Goal: Task Accomplishment & Management: Complete application form

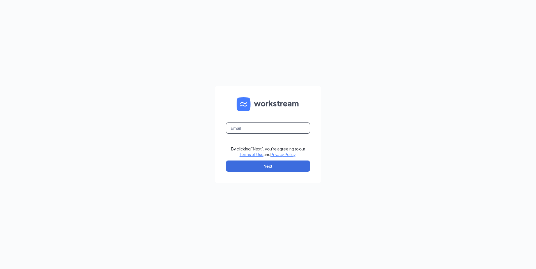
click at [238, 131] on input "text" at bounding box center [268, 128] width 84 height 11
type input "[EMAIL_ADDRESS][DOMAIN_NAME]"
click at [242, 166] on button "Next" at bounding box center [268, 166] width 84 height 11
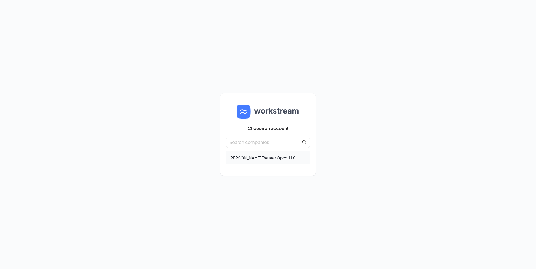
click at [263, 155] on div "Goodrich Theater Opco, LLC" at bounding box center [268, 158] width 84 height 13
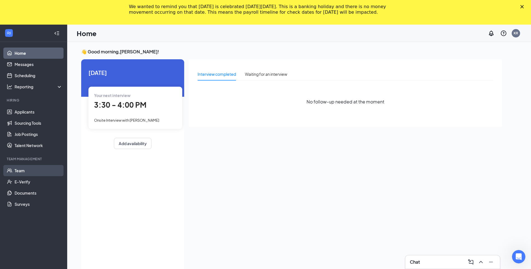
click at [27, 173] on link "Team" at bounding box center [39, 170] width 48 height 11
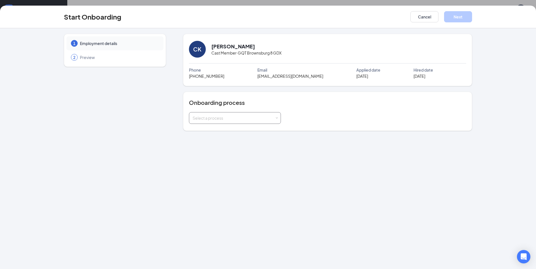
click at [252, 120] on div "Select a process" at bounding box center [233, 118] width 82 height 6
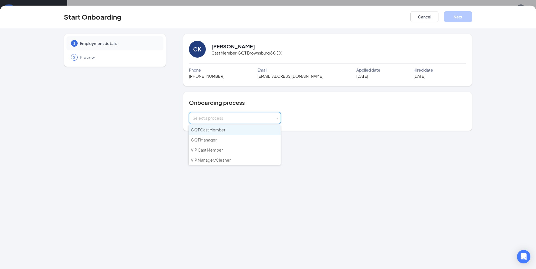
click at [218, 131] on span "GQT Cast Member" at bounding box center [208, 129] width 34 height 5
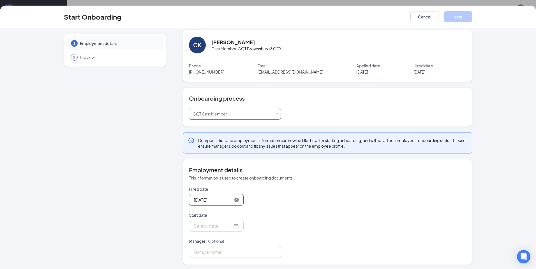
scroll to position [6, 0]
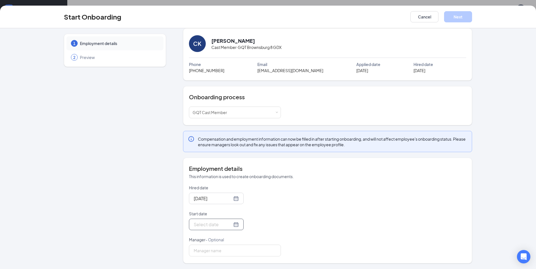
click at [229, 226] on div at bounding box center [216, 224] width 45 height 7
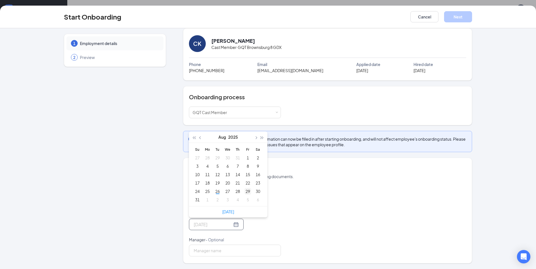
type input "Aug 29, 2025"
click at [247, 193] on div "29" at bounding box center [247, 191] width 7 height 7
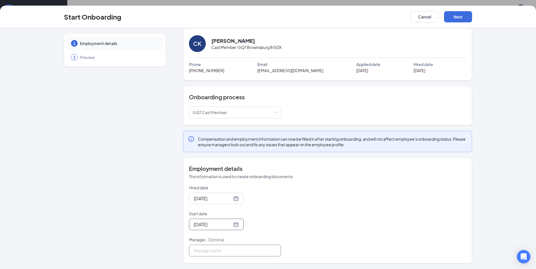
click at [204, 253] on input "Manager - Optional" at bounding box center [235, 251] width 92 height 12
type input "[PERSON_NAME]"
click at [450, 17] on button "Next" at bounding box center [458, 16] width 28 height 11
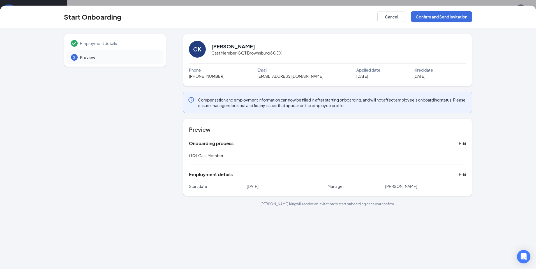
scroll to position [0, 0]
click at [429, 18] on button "Confirm and Send Invitation" at bounding box center [441, 16] width 61 height 11
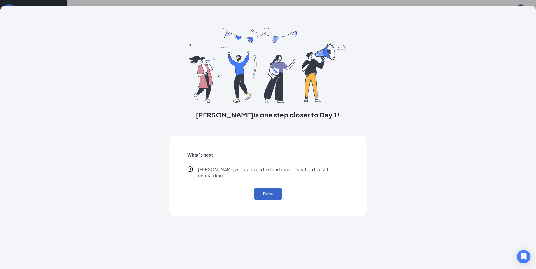
click at [262, 188] on button "Done" at bounding box center [268, 194] width 28 height 12
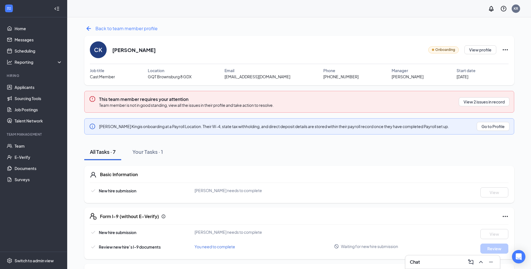
click at [90, 31] on icon "ArrowLeftNew" at bounding box center [88, 28] width 9 height 9
